Goal: Information Seeking & Learning: Learn about a topic

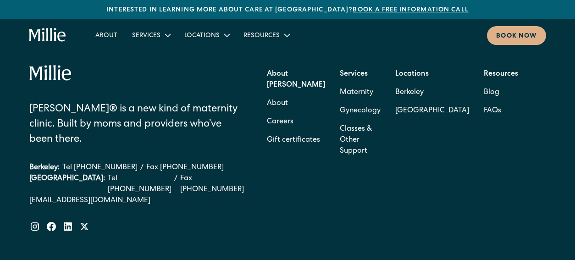
scroll to position [3740, 0]
click at [294, 113] on link "Careers" at bounding box center [280, 122] width 27 height 18
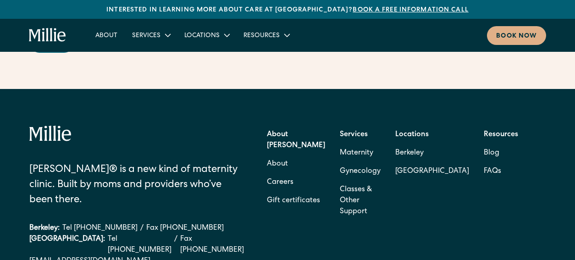
scroll to position [3662, 0]
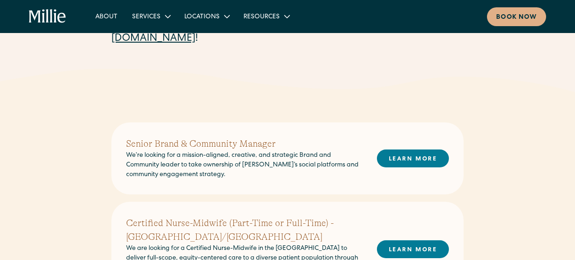
scroll to position [170, 0]
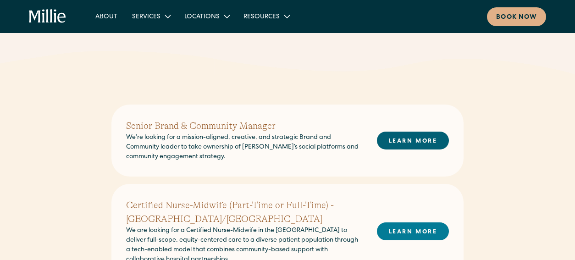
click at [393, 142] on link "LEARN MORE" at bounding box center [413, 141] width 72 height 18
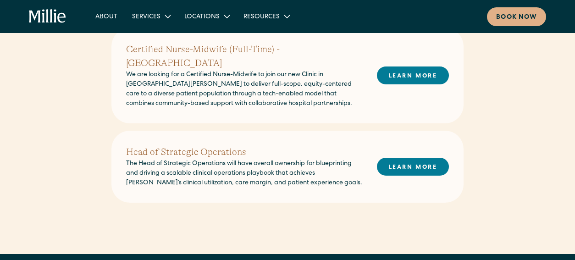
scroll to position [429, 0]
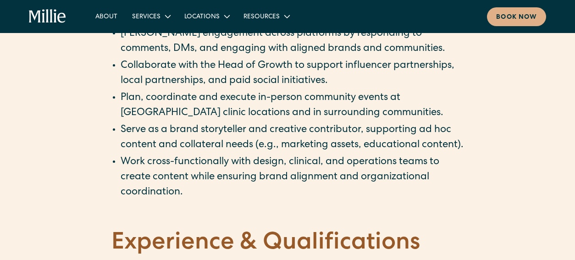
scroll to position [881, 0]
